Goal: Find specific page/section: Find specific page/section

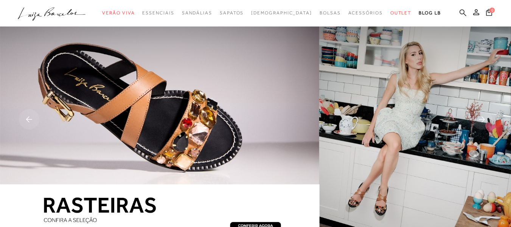
click at [459, 13] on icon at bounding box center [462, 12] width 7 height 7
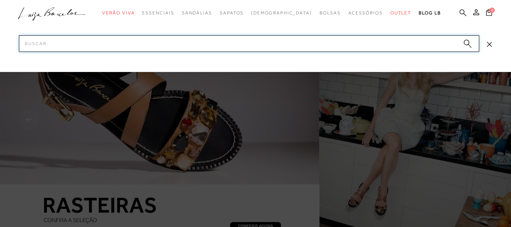
paste input "777708911UN"
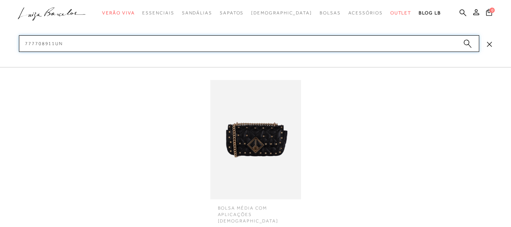
type input "777708911UN"
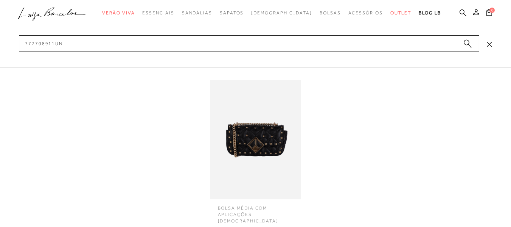
click at [254, 141] on img at bounding box center [255, 139] width 91 height 119
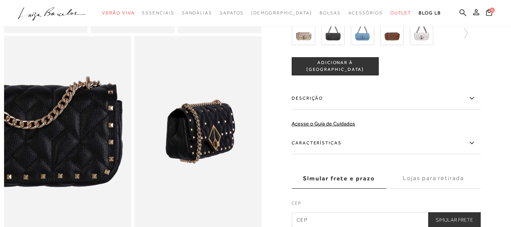
scroll to position [189, 0]
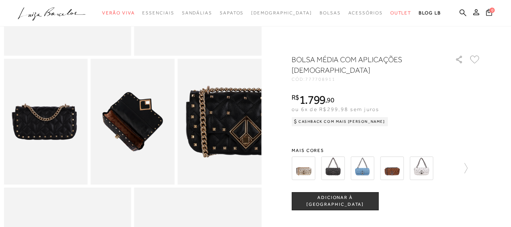
click at [340, 156] on img at bounding box center [332, 167] width 23 height 23
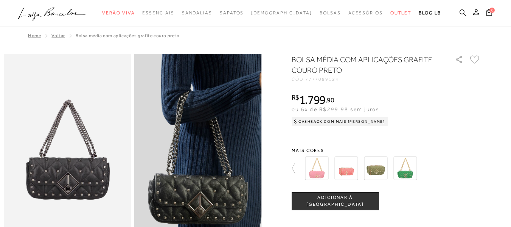
click at [459, 14] on icon at bounding box center [462, 12] width 7 height 7
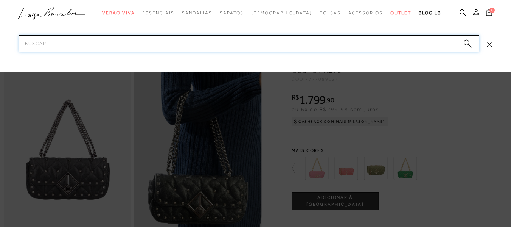
paste input "777708911UN"
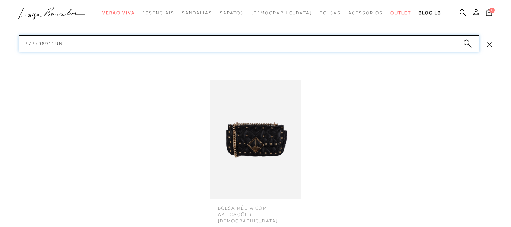
type input "777708911UN"
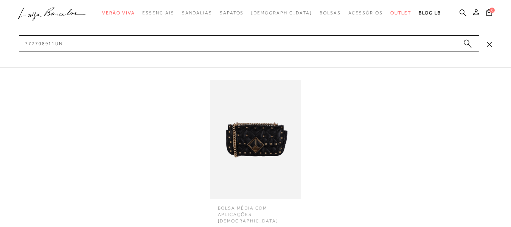
click at [283, 134] on img at bounding box center [255, 139] width 91 height 119
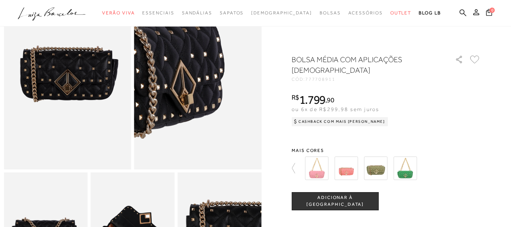
scroll to position [38, 0]
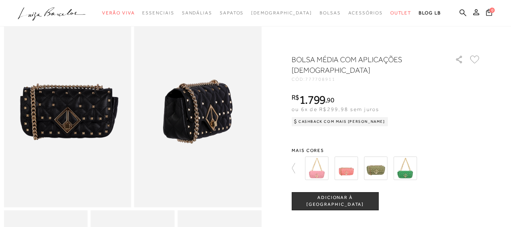
click at [458, 127] on div "BOLSA MÉDIA COM APLICAÇÕES [DEMOGRAPHIC_DATA] CÓD: 777708911 × É necessário sel…" at bounding box center [386, 207] width 189 height 307
